Goal: Find specific page/section: Locate a particular part of the current website

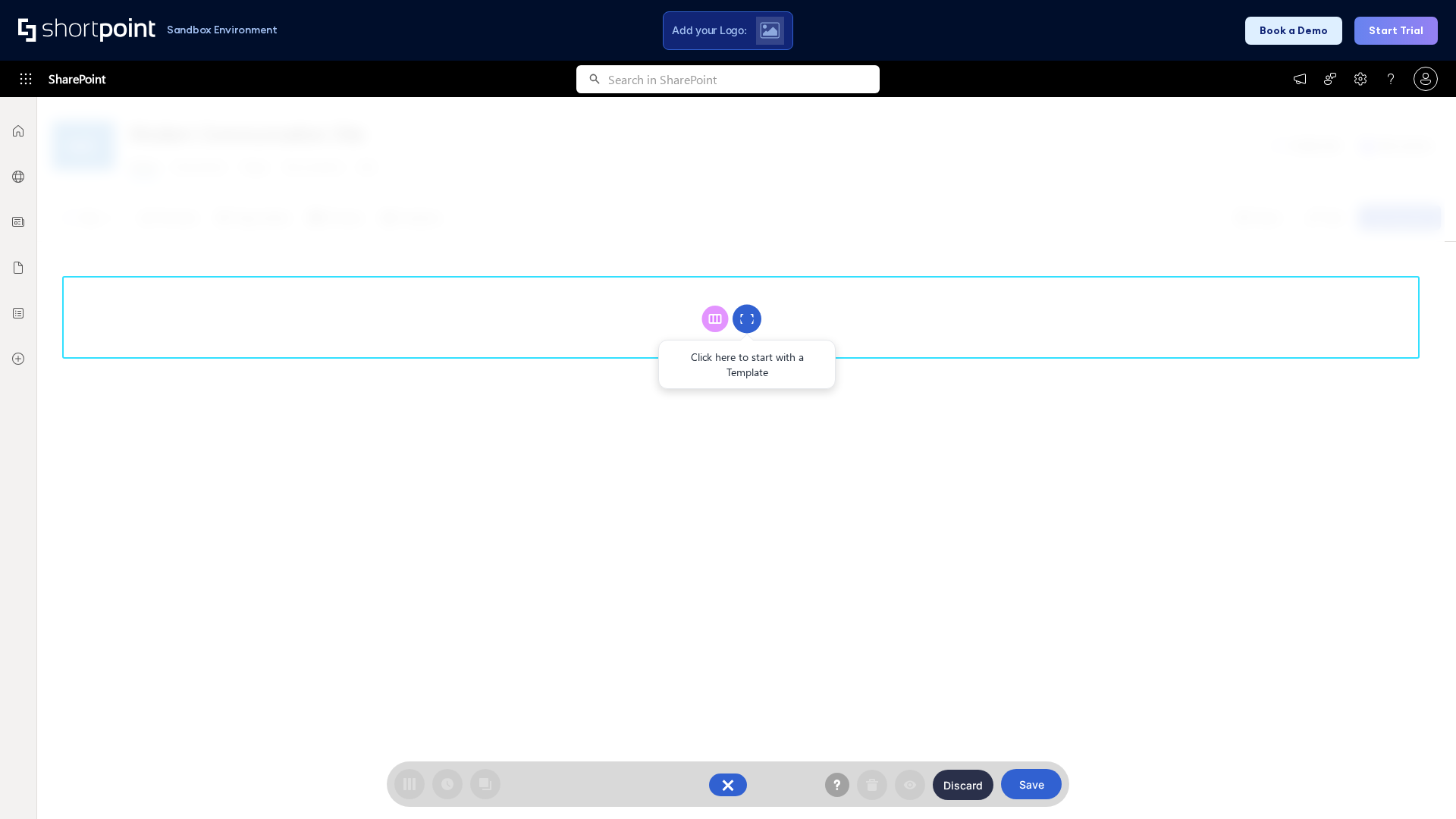
click at [747, 318] on circle at bounding box center [747, 319] width 29 height 29
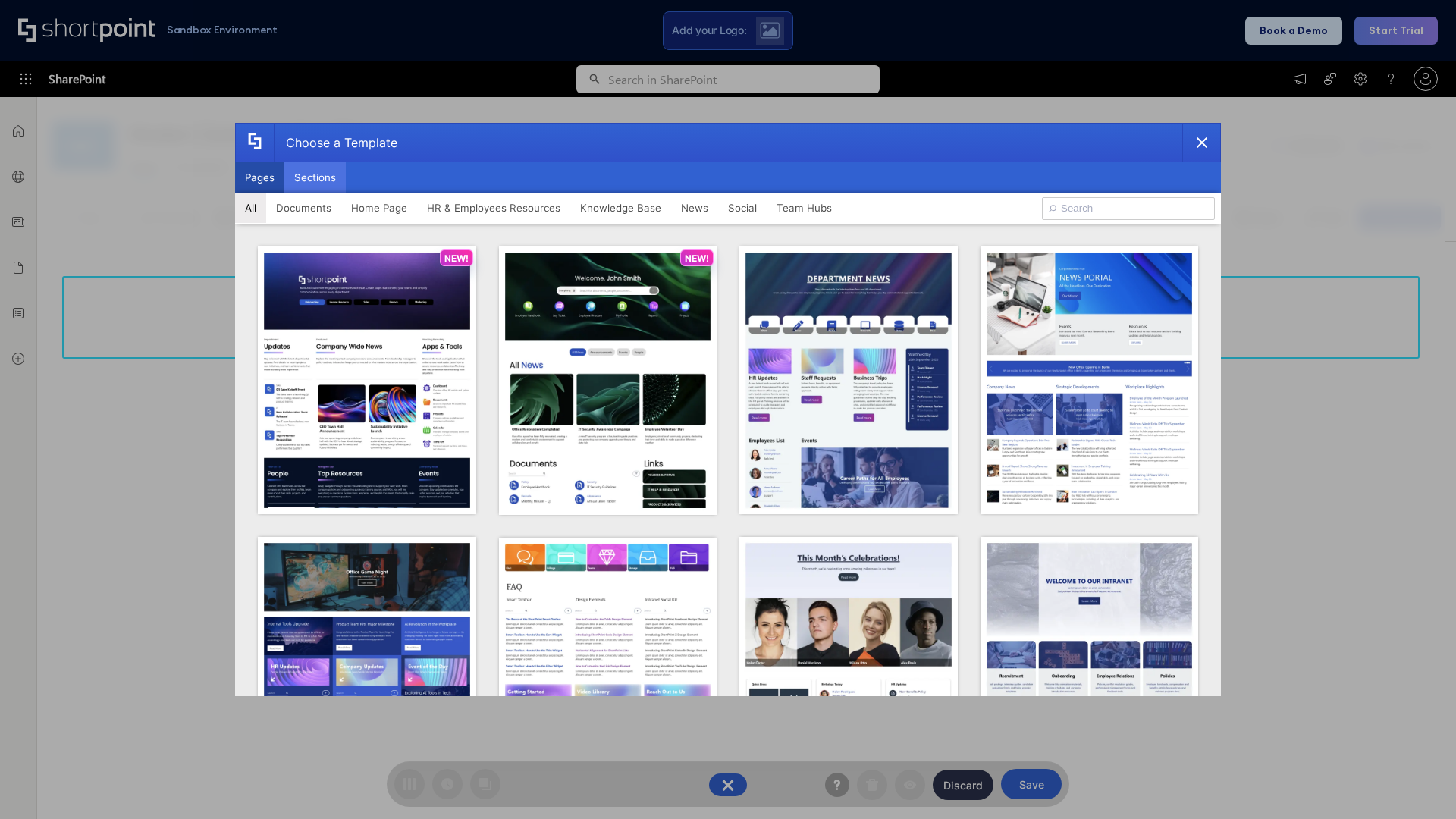
click at [314, 177] on button "Sections" at bounding box center [315, 177] width 61 height 31
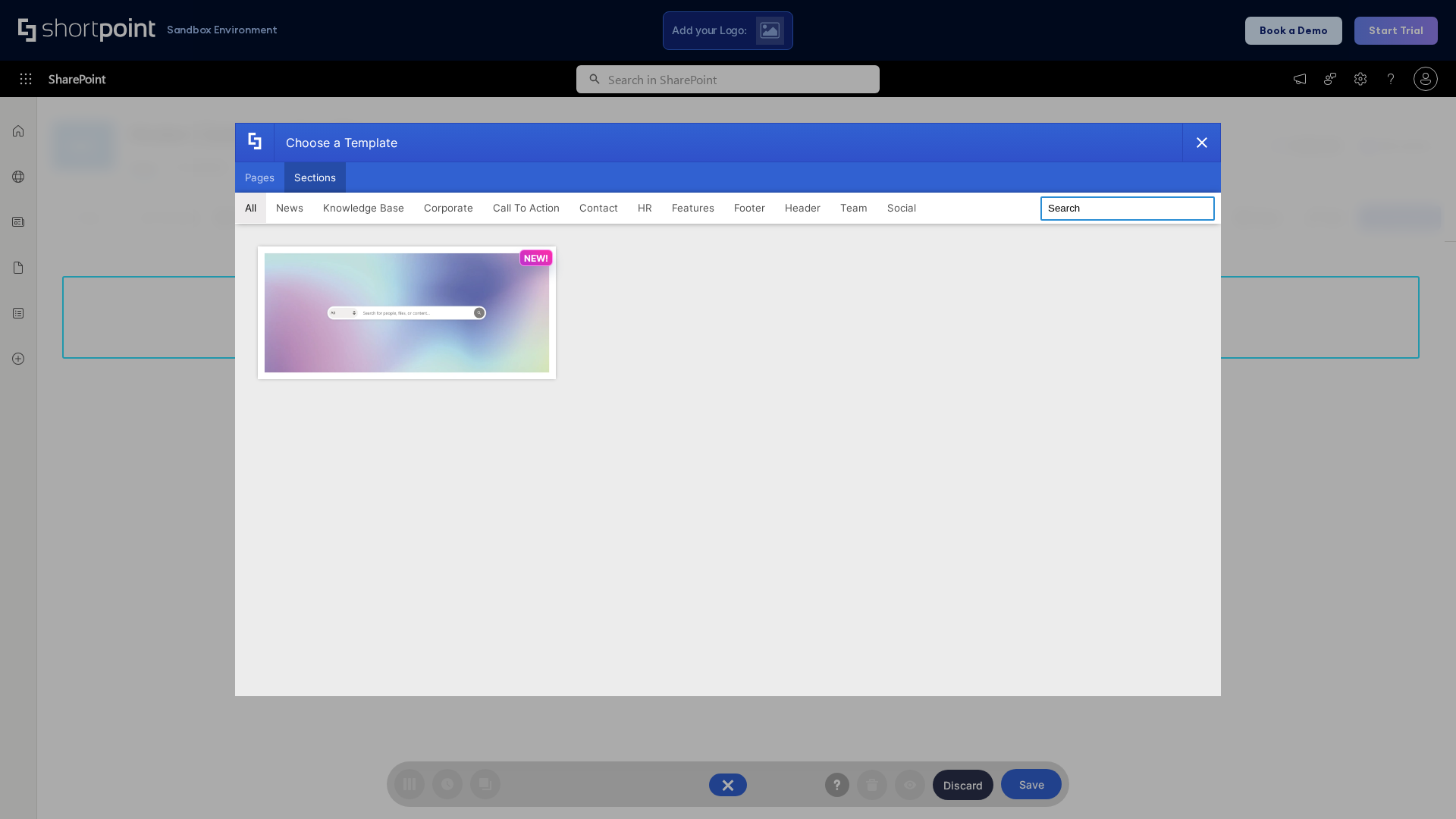
type input "Search"
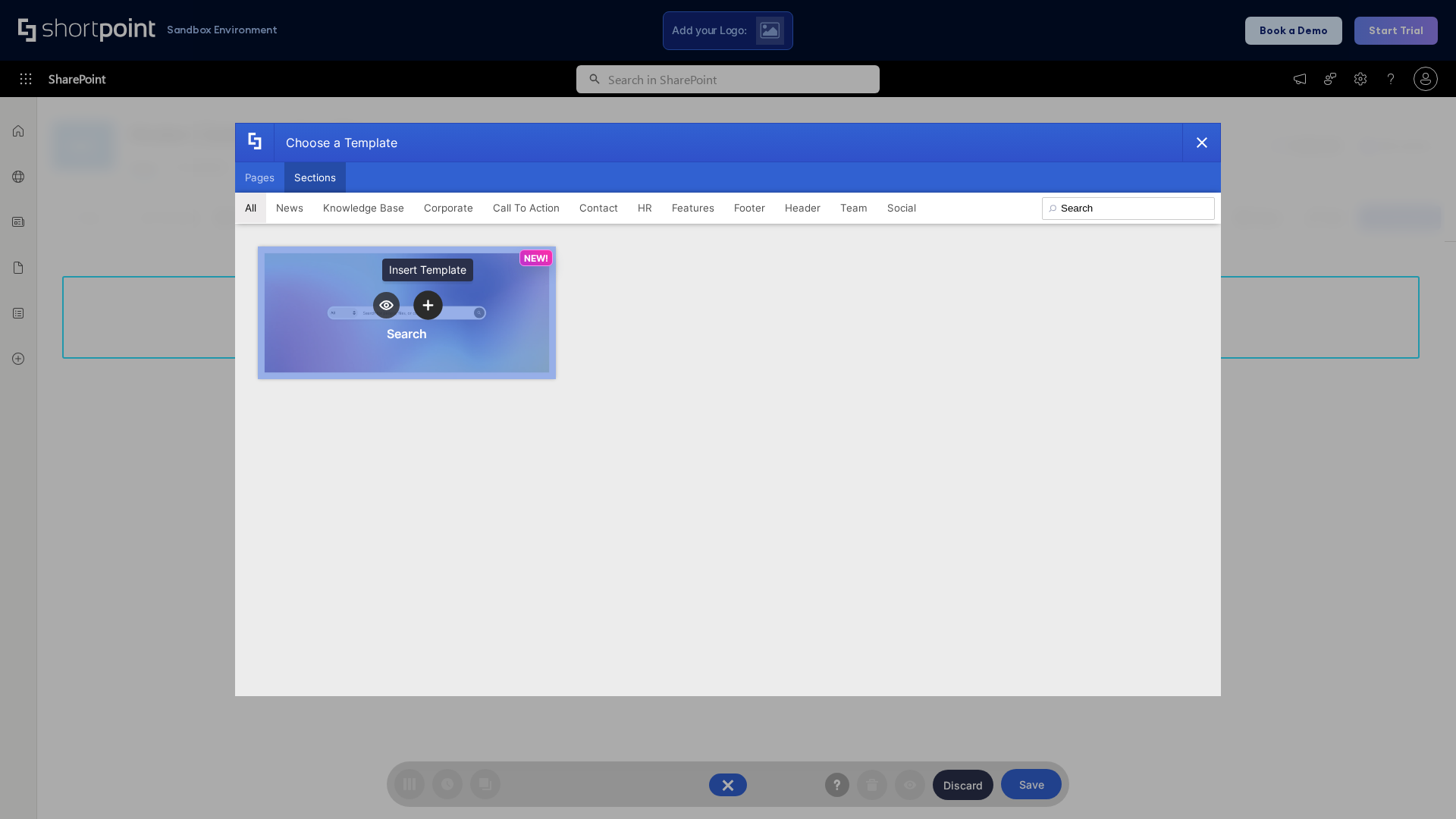
click at [428, 305] on icon "template selector" at bounding box center [427, 306] width 10 height 10
